Goal: Task Accomplishment & Management: Manage account settings

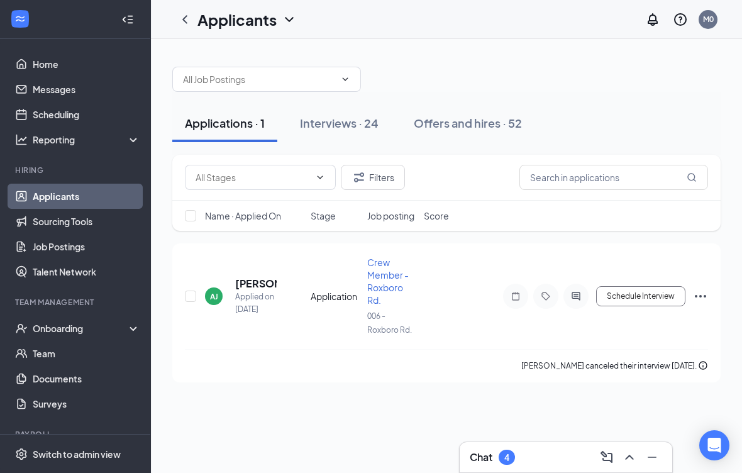
click at [360, 123] on div "Interviews · 24" at bounding box center [339, 123] width 79 height 16
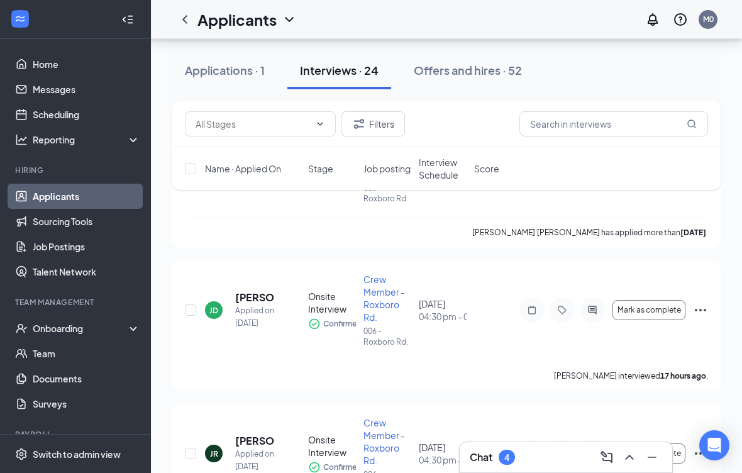
scroll to position [414, 0]
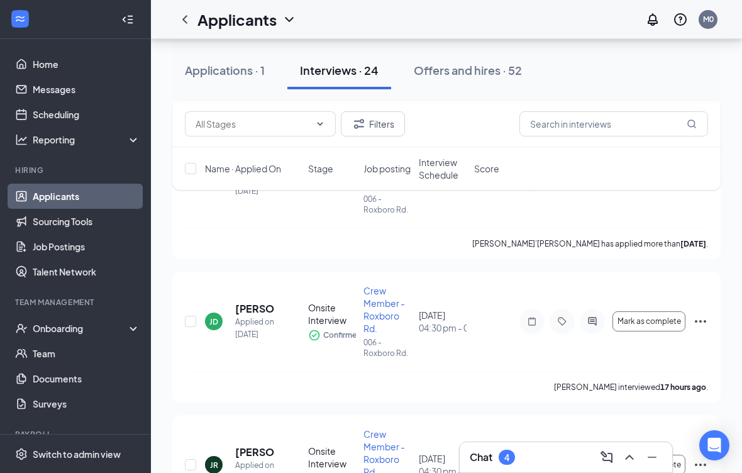
click at [111, 334] on div "Onboarding" at bounding box center [81, 328] width 97 height 13
click at [119, 363] on link "Overview" at bounding box center [86, 353] width 107 height 25
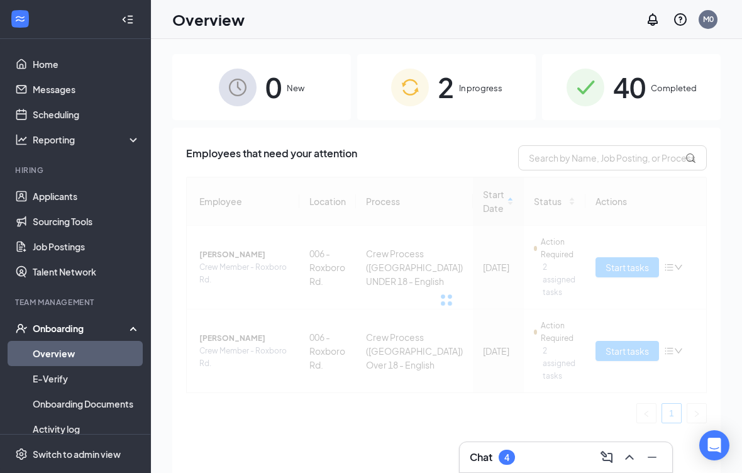
click at [503, 94] on div "2 In progress" at bounding box center [446, 87] width 179 height 66
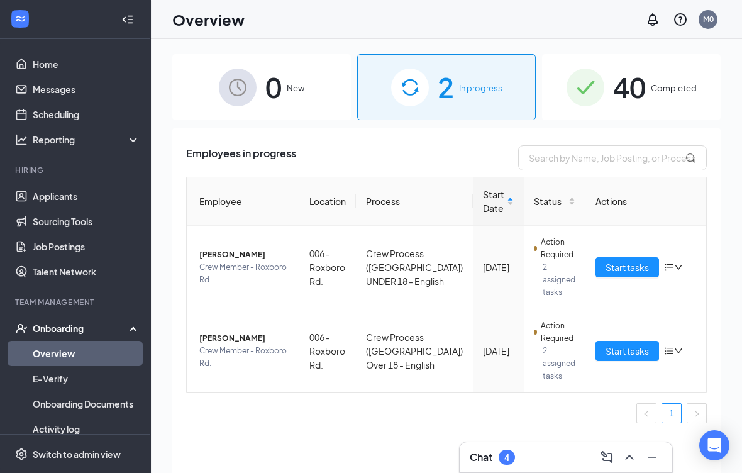
click at [644, 101] on span "40" at bounding box center [629, 86] width 33 height 43
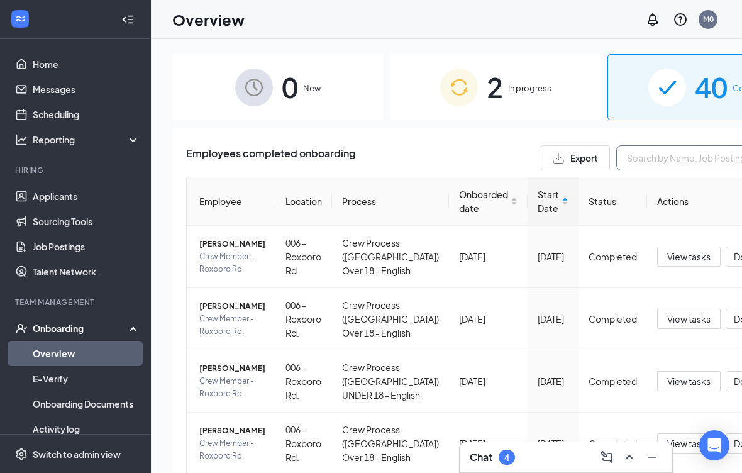
click at [616, 162] on input "text" at bounding box center [710, 157] width 189 height 25
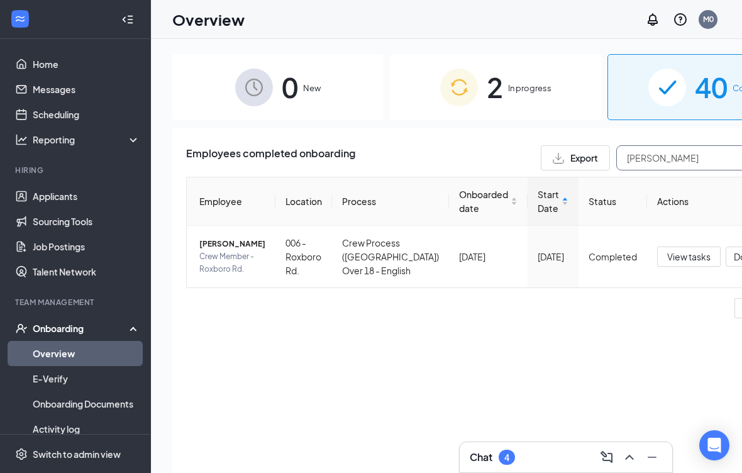
scroll to position [0, 1]
click at [384, 157] on div "Employees completed onboarding Export [PERSON_NAME]" at bounding box center [495, 157] width 619 height 25
click at [218, 275] on span "Crew Member - Roxboro Rd." at bounding box center [232, 262] width 66 height 25
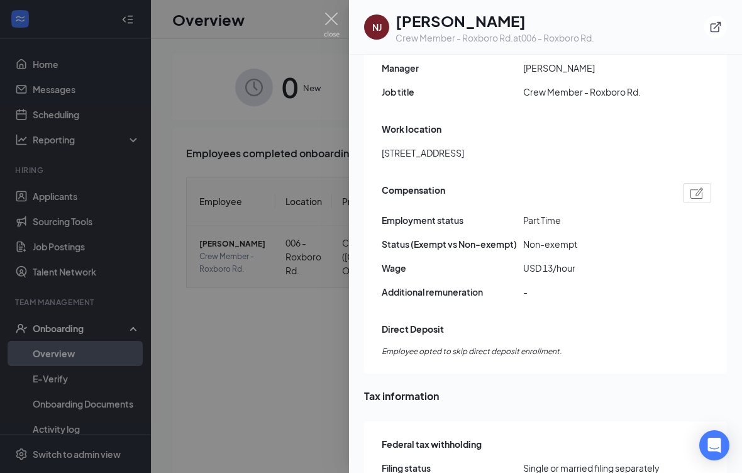
scroll to position [890, 0]
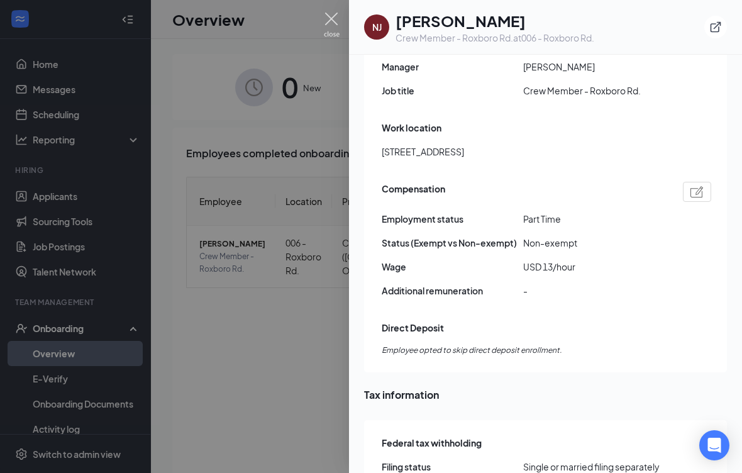
click at [327, 31] on img at bounding box center [332, 25] width 16 height 25
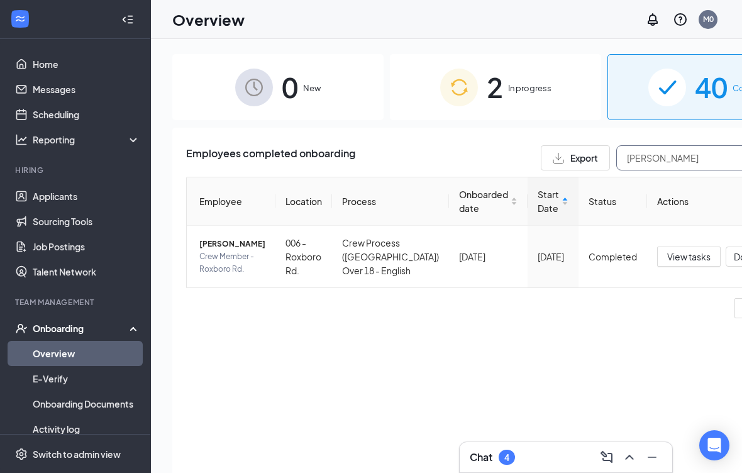
click at [619, 155] on input "[PERSON_NAME]" at bounding box center [710, 157] width 189 height 25
type input "N"
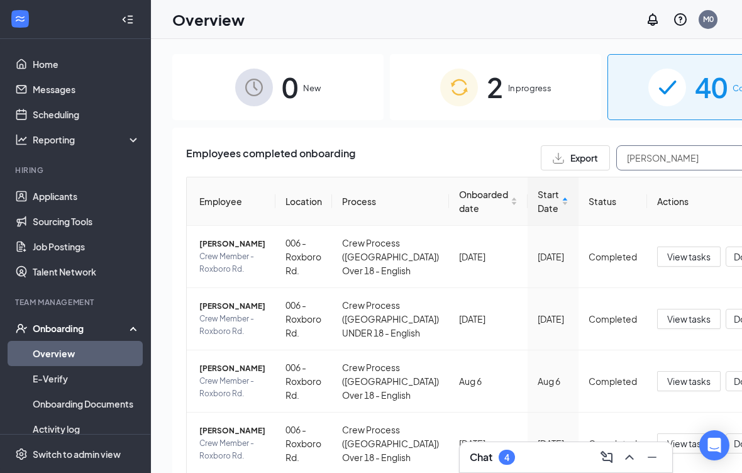
type input "[PERSON_NAME]"
click at [382, 168] on div "Employees completed onboarding Export [PERSON_NAME]" at bounding box center [495, 157] width 619 height 25
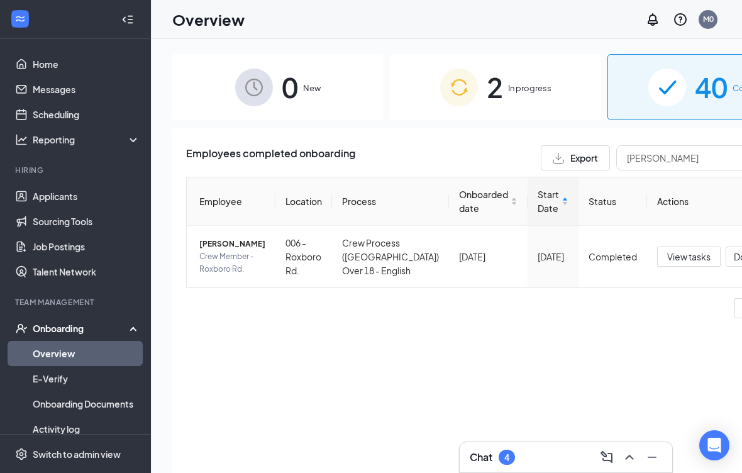
click at [230, 267] on span "Crew Member - Roxboro Rd." at bounding box center [232, 262] width 66 height 25
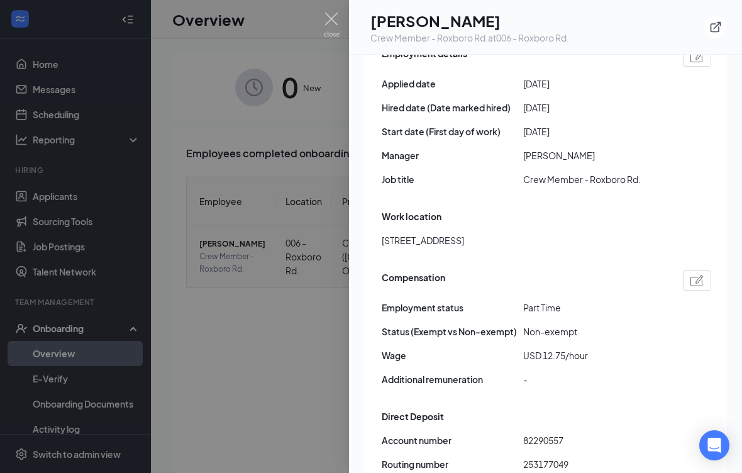
scroll to position [807, 0]
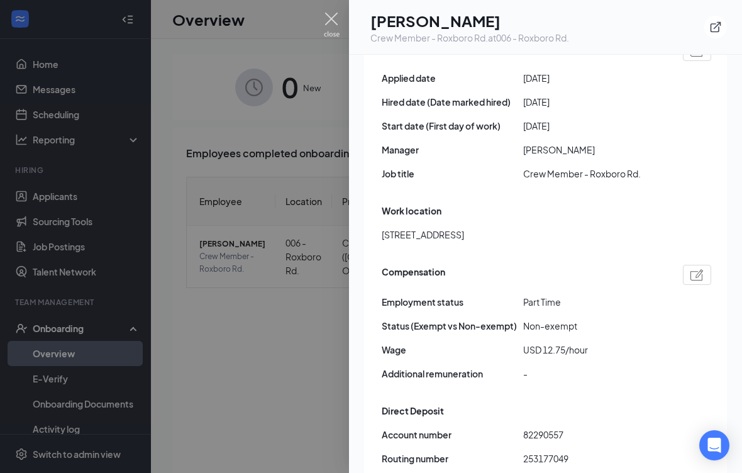
click at [330, 29] on img at bounding box center [332, 25] width 16 height 25
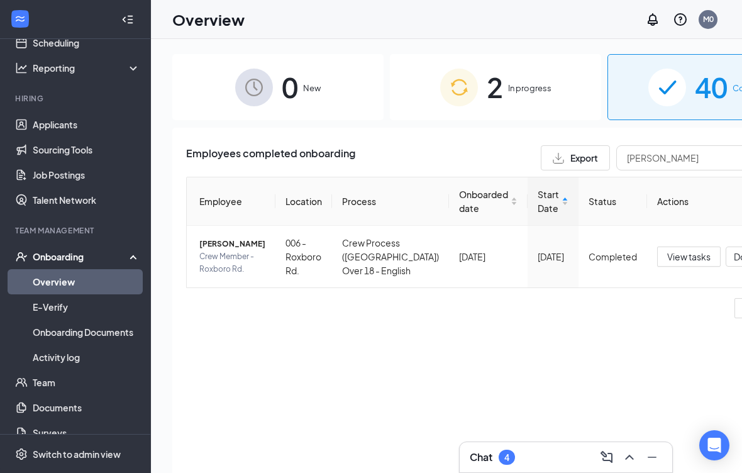
scroll to position [67, 0]
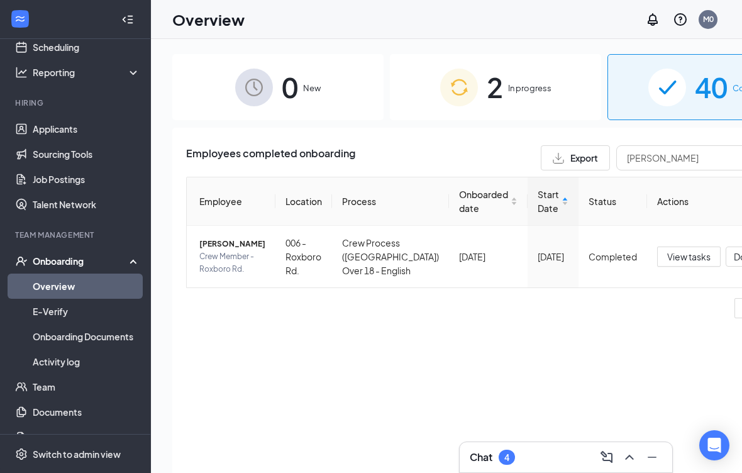
click at [111, 318] on link "E-Verify" at bounding box center [86, 311] width 107 height 25
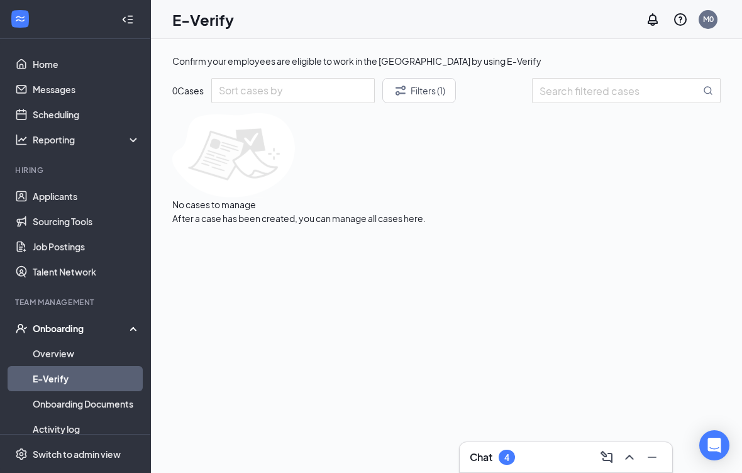
click at [104, 63] on link "Home" at bounding box center [86, 64] width 107 height 25
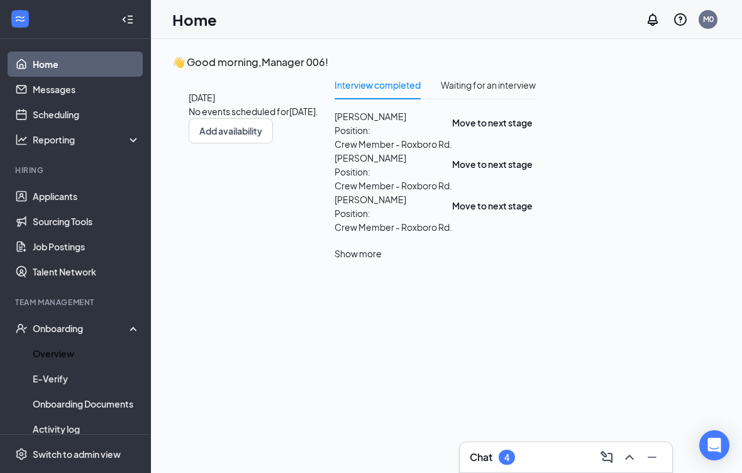
click at [97, 353] on link "Overview" at bounding box center [86, 353] width 107 height 25
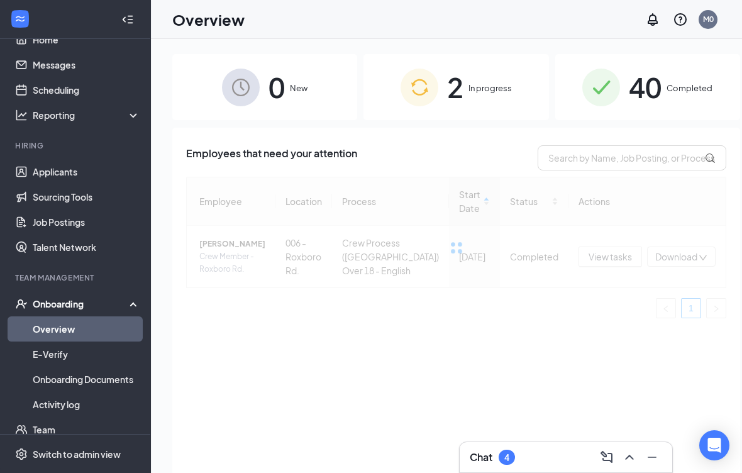
scroll to position [27, 0]
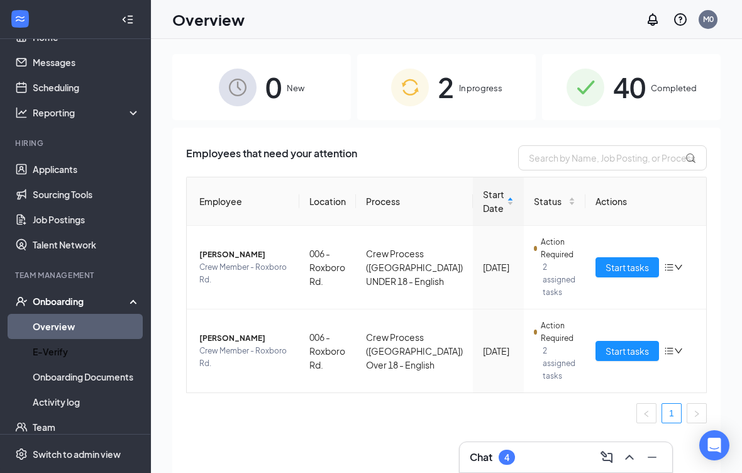
click at [111, 355] on link "E-Verify" at bounding box center [86, 351] width 107 height 25
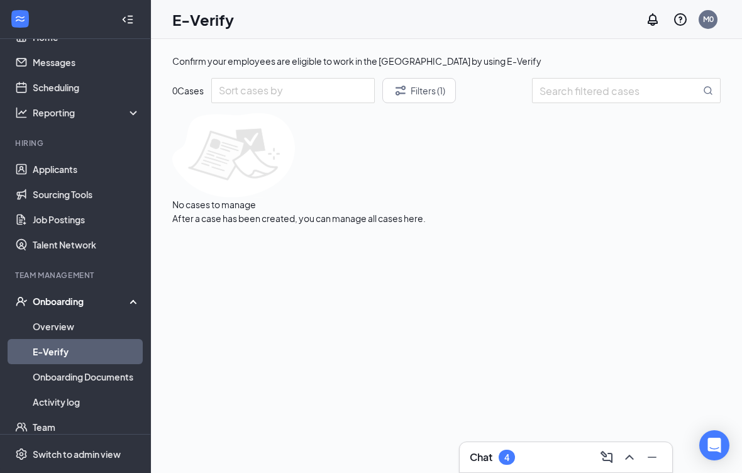
click at [114, 336] on link "Overview" at bounding box center [86, 326] width 107 height 25
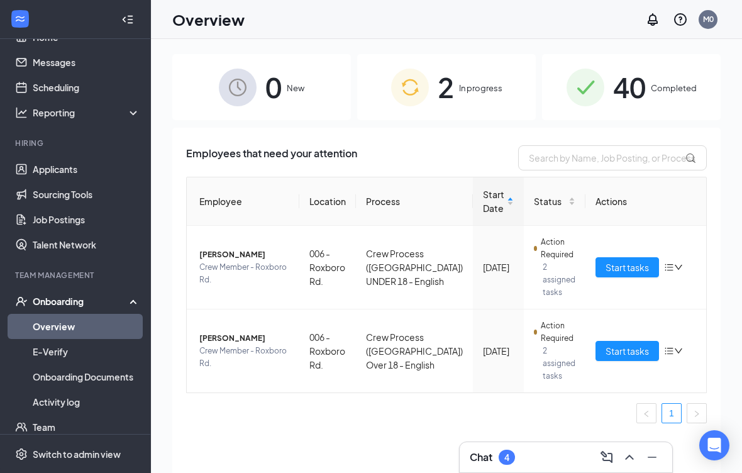
click at [600, 96] on img at bounding box center [585, 88] width 38 height 38
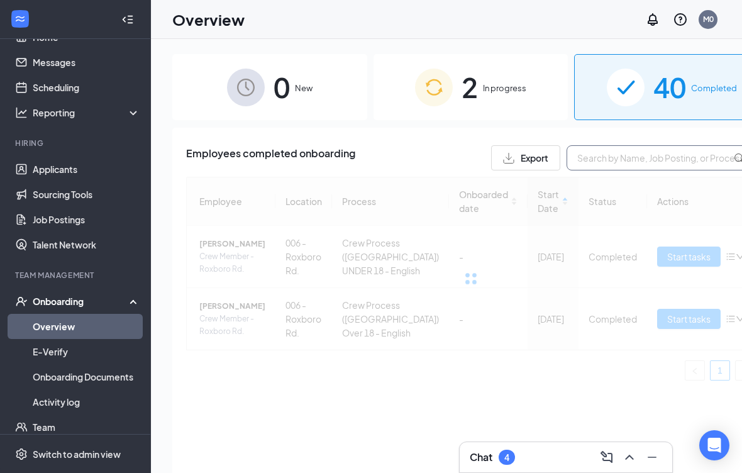
click at [602, 163] on input "text" at bounding box center [660, 157] width 189 height 25
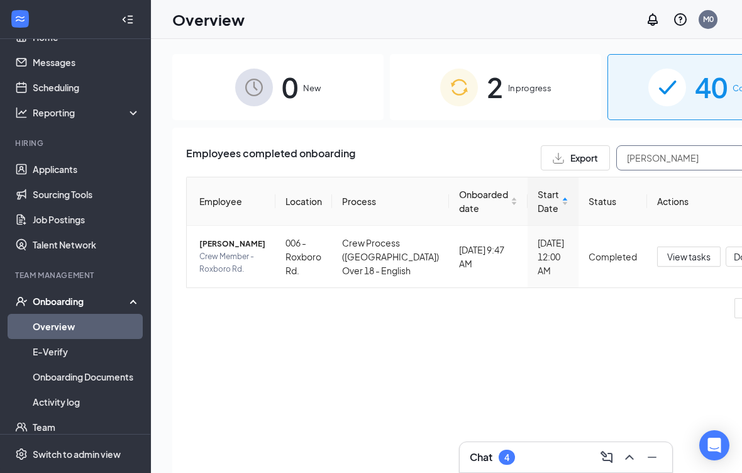
scroll to position [1, -14]
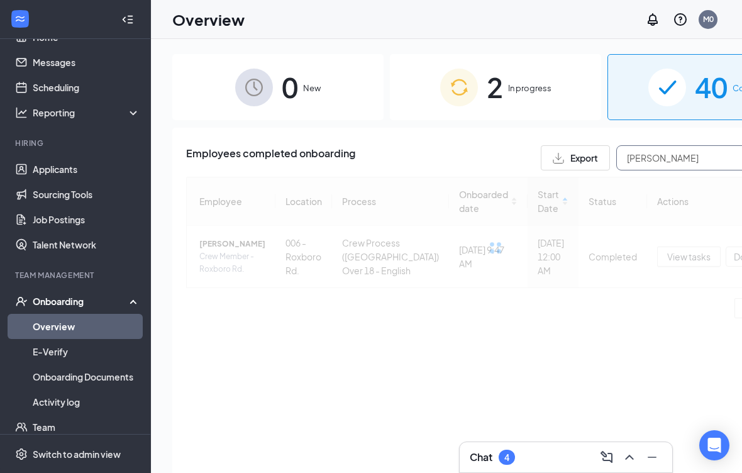
type input "[PERSON_NAME]"
click at [415, 157] on div "Employees completed onboarding Export [PERSON_NAME]" at bounding box center [495, 157] width 619 height 25
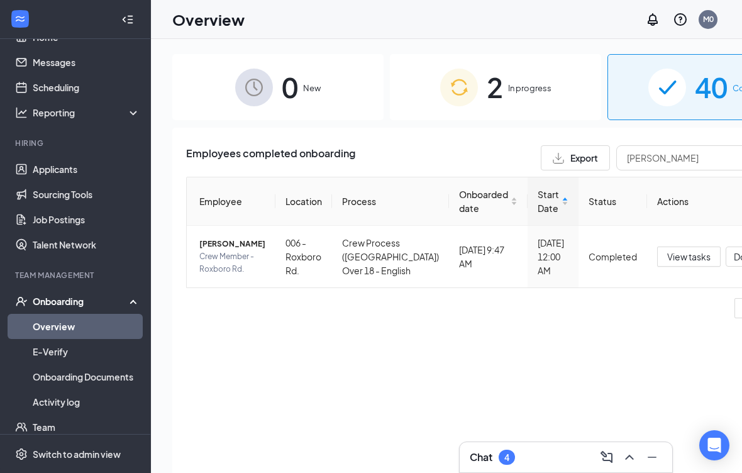
click at [275, 267] on td "006 - Roxboro Rd." at bounding box center [303, 257] width 57 height 62
click at [537, 277] on div "[DATE] 12:00 AM" at bounding box center [552, 256] width 31 height 41
click at [578, 287] on td "Completed" at bounding box center [612, 257] width 69 height 62
click at [223, 272] on span "Crew Member - Roxboro Rd." at bounding box center [232, 262] width 66 height 25
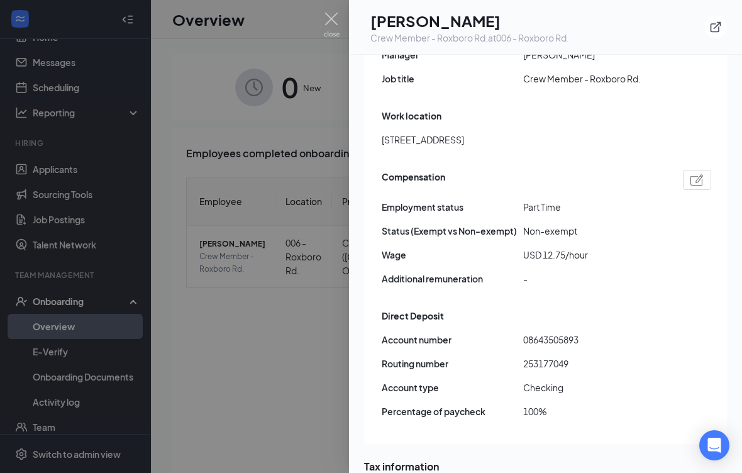
scroll to position [930, 0]
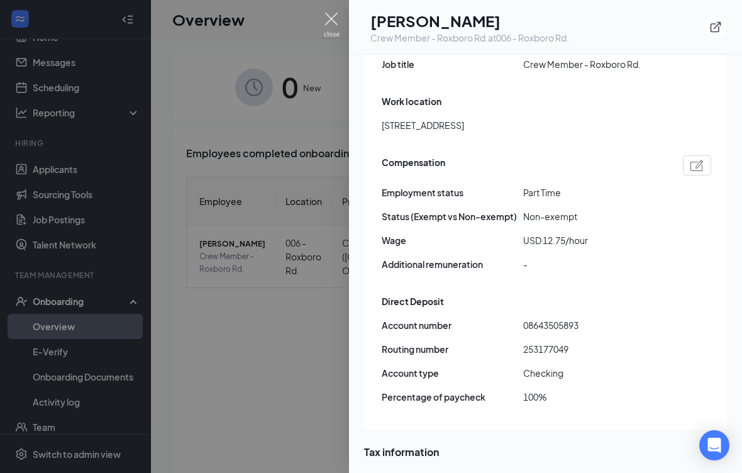
click at [336, 14] on img at bounding box center [332, 25] width 16 height 25
